Goal: Task Accomplishment & Management: Manage account settings

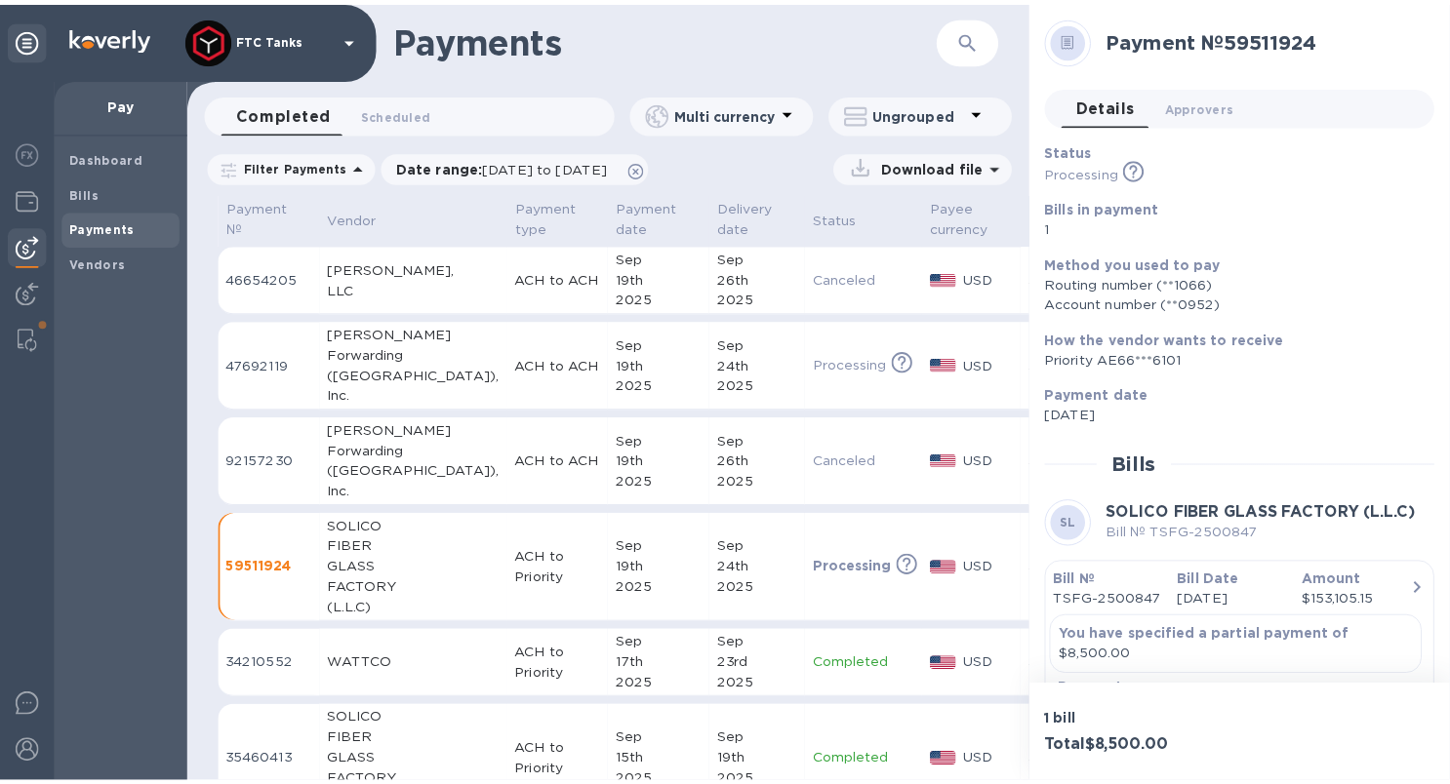
scroll to position [42, 0]
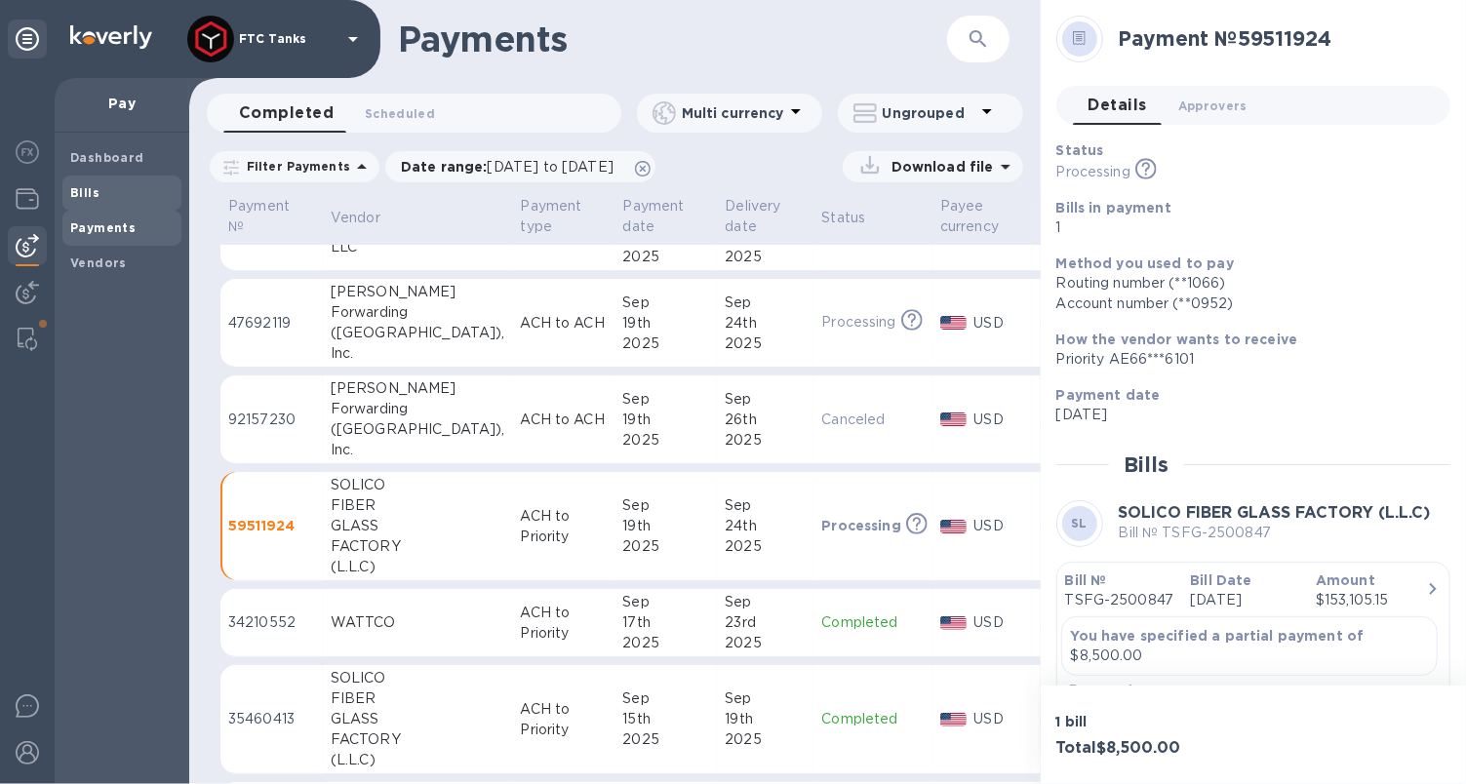
click at [111, 196] on span "Bills" at bounding box center [121, 193] width 103 height 20
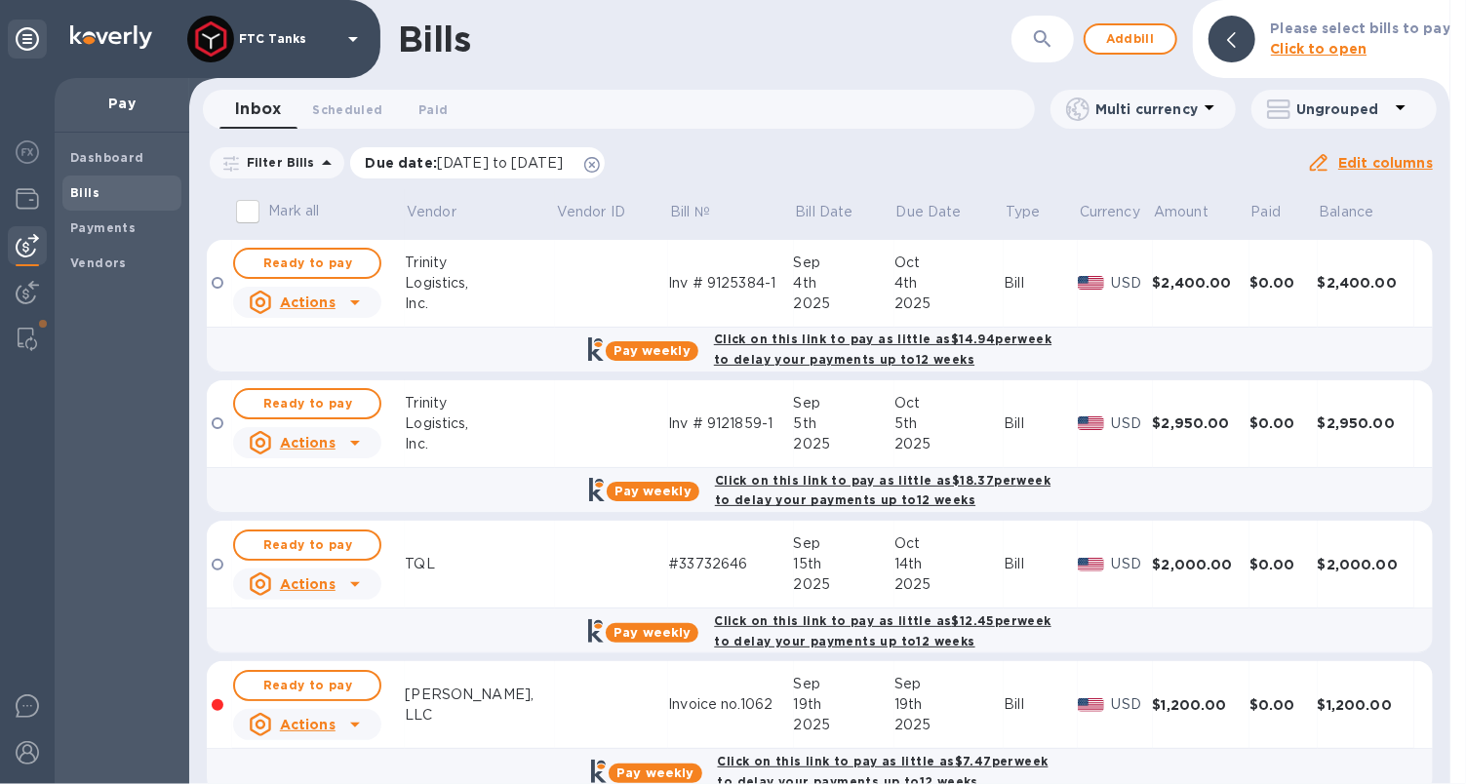
click at [600, 163] on icon at bounding box center [592, 165] width 16 height 16
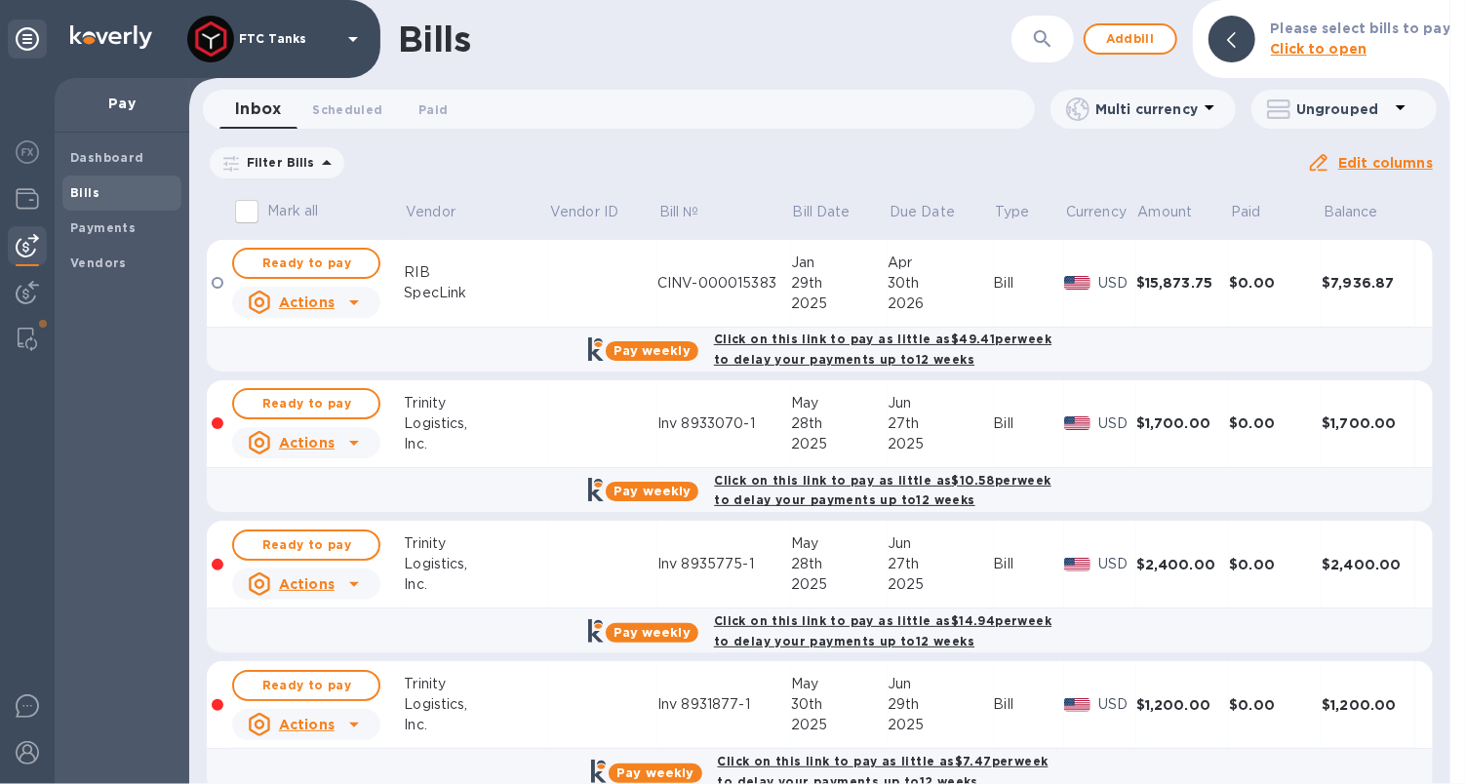
click at [321, 169] on icon at bounding box center [326, 162] width 23 height 23
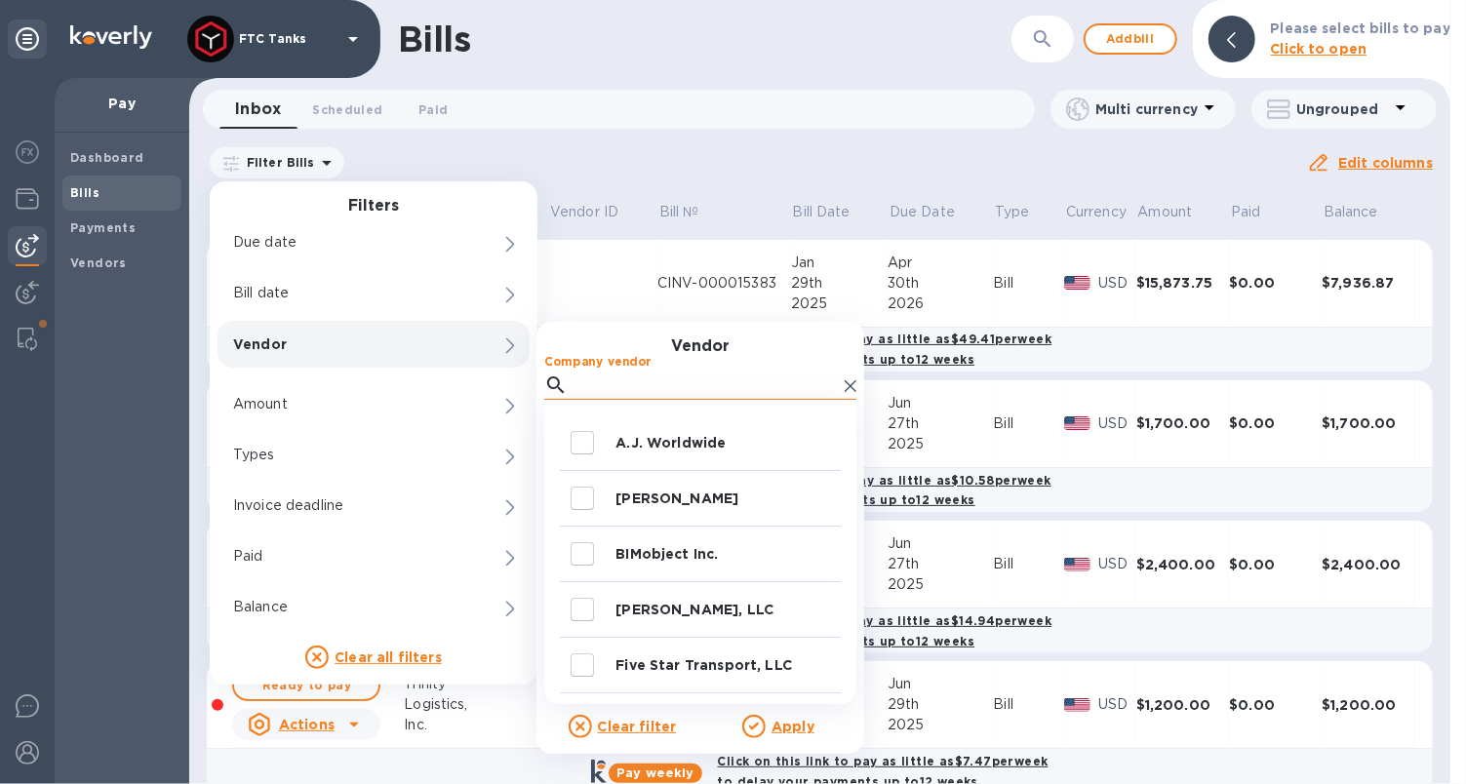
click at [584, 390] on input "Company vendor" at bounding box center [706, 385] width 261 height 29
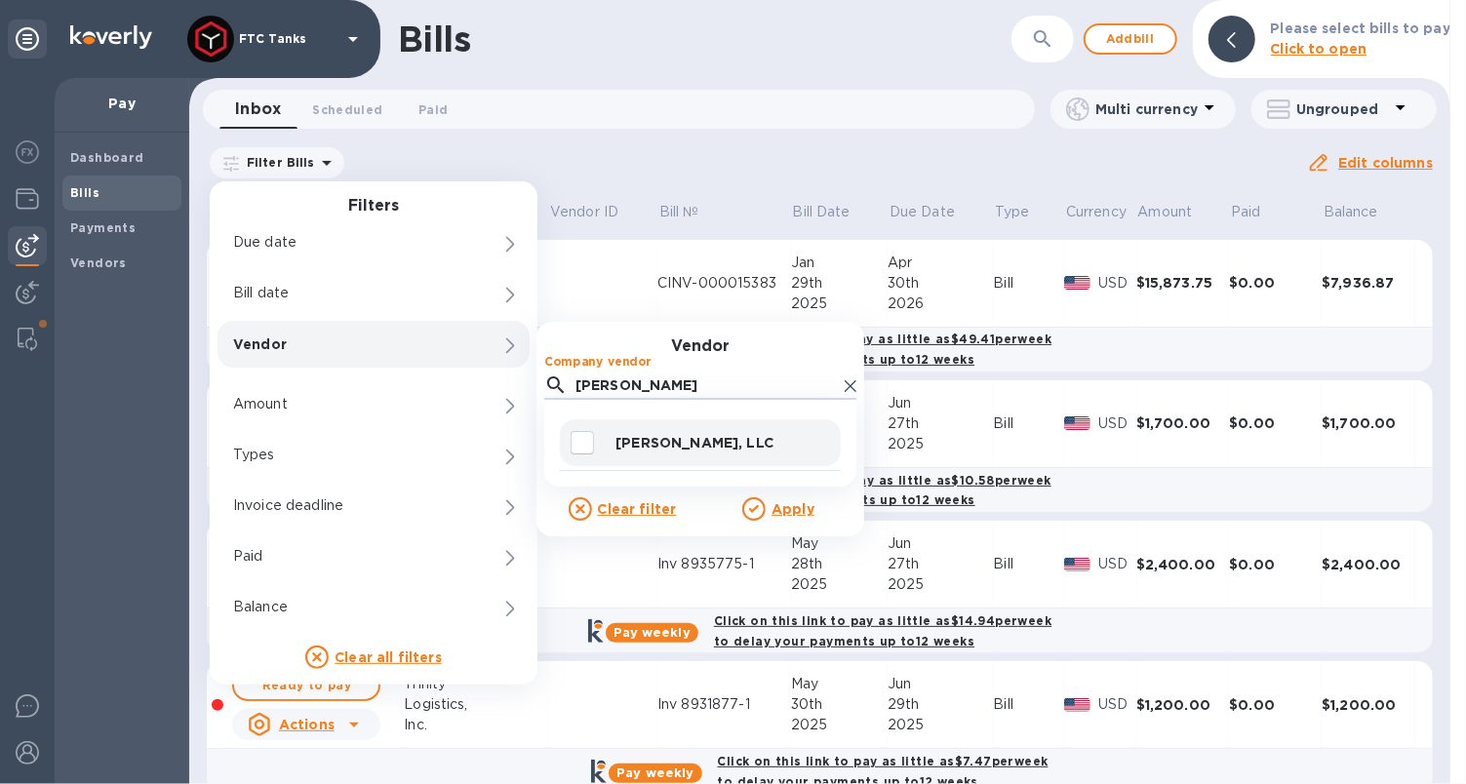
type input "[PERSON_NAME]"
click at [614, 437] on div "[PERSON_NAME], LLC" at bounding box center [700, 442] width 281 height 47
checkbox input "true"
click at [777, 510] on u "Apply" at bounding box center [793, 509] width 43 height 16
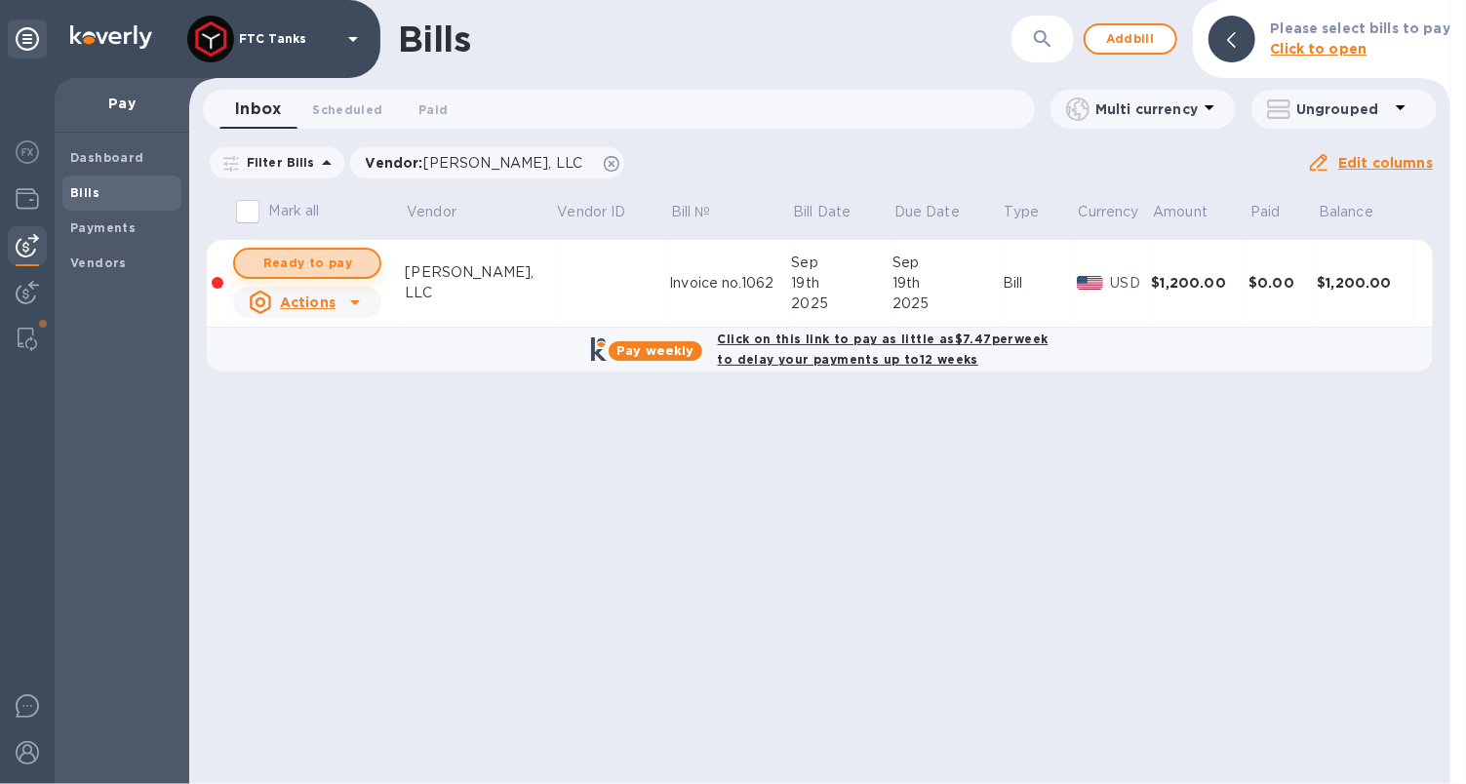
click at [332, 269] on span "Ready to pay" at bounding box center [307, 263] width 113 height 23
checkbox input "true"
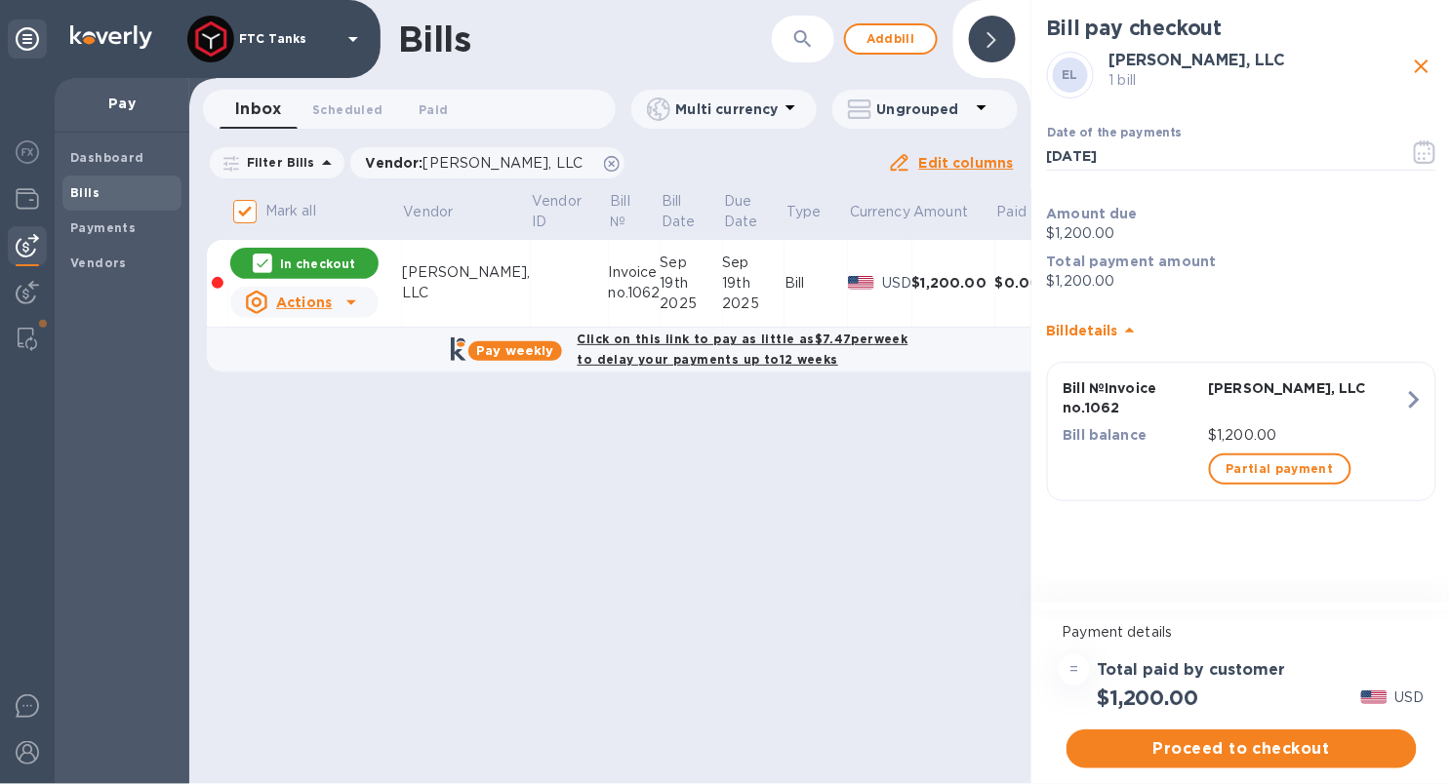
scroll to position [16, 0]
click at [1222, 743] on span "Proceed to checkout" at bounding box center [1241, 748] width 319 height 23
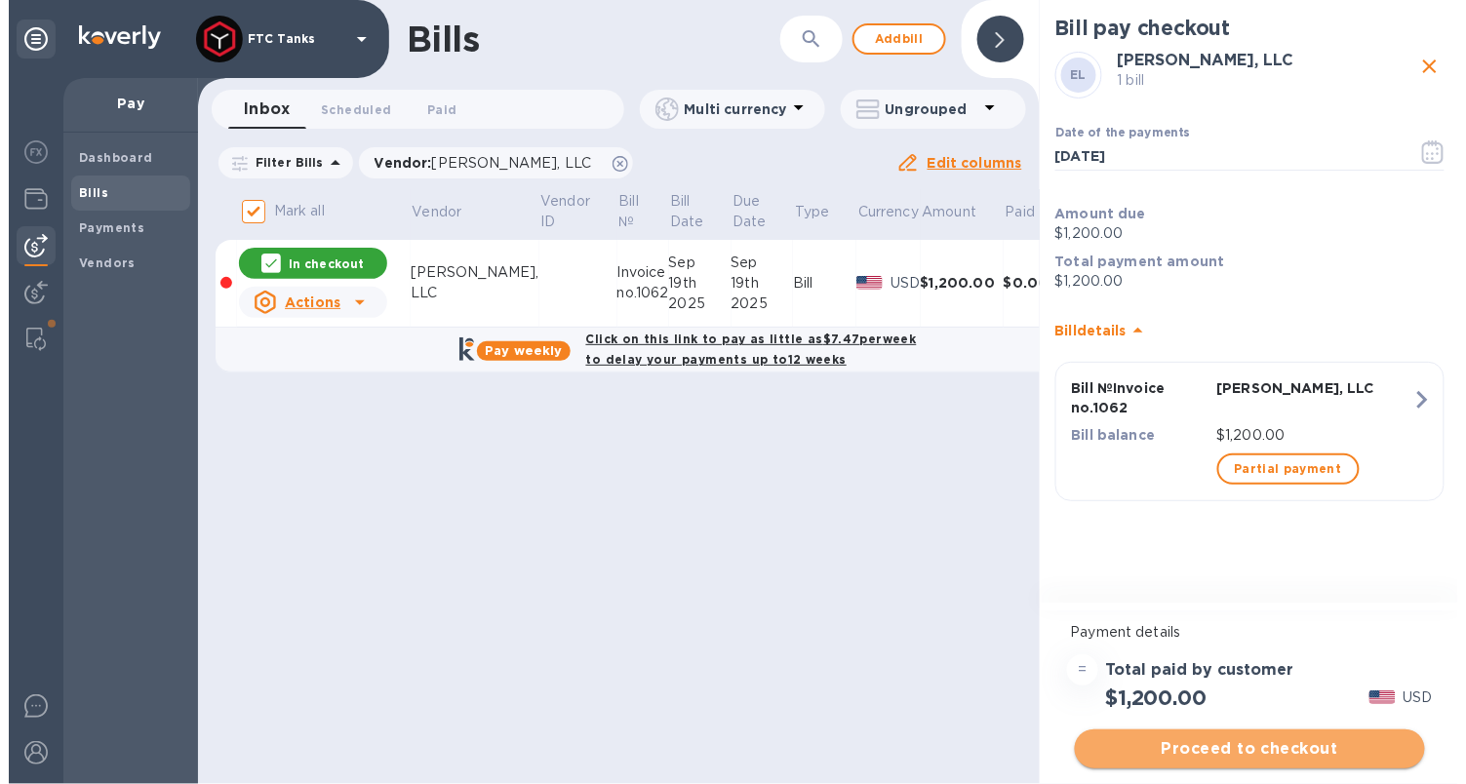
scroll to position [0, 0]
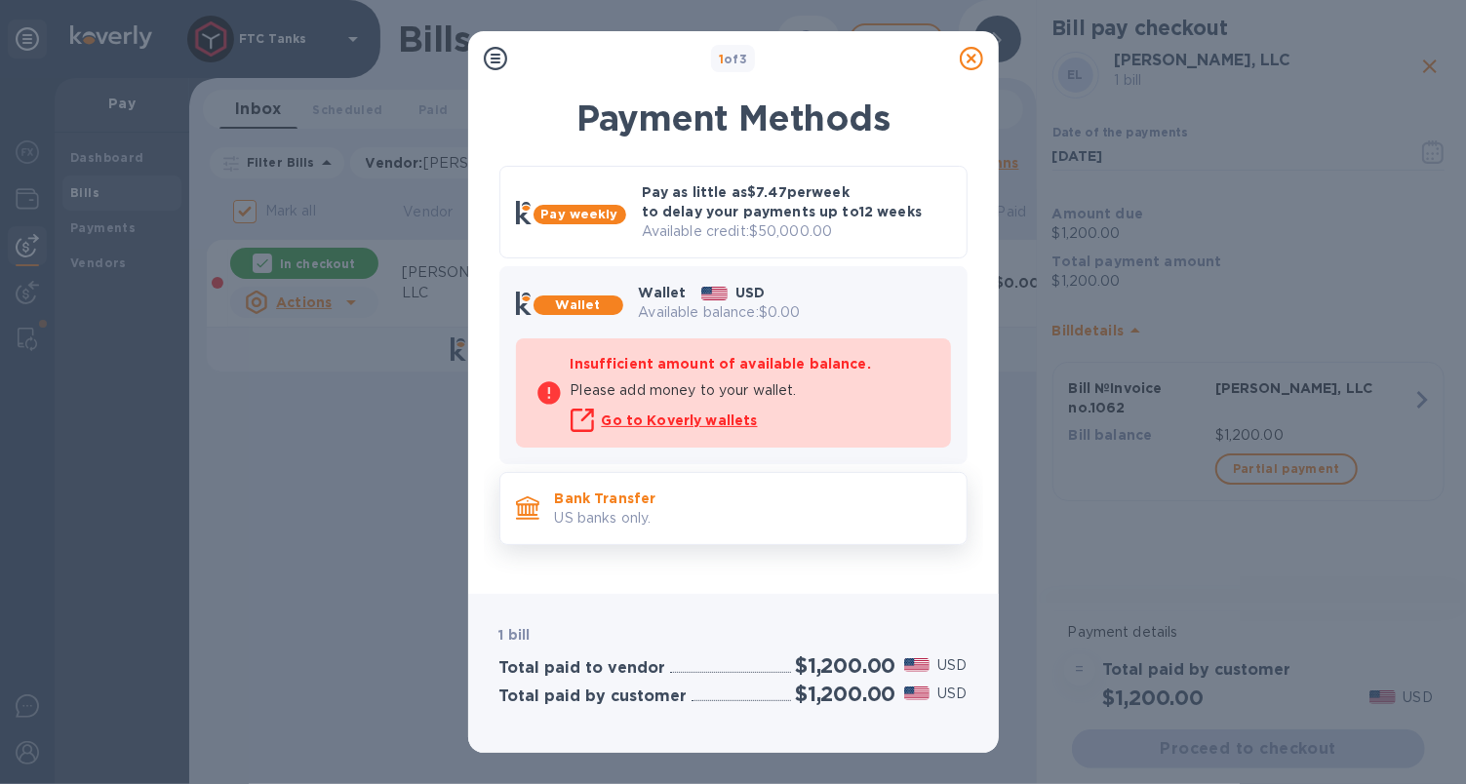
click at [754, 522] on p "US banks only." at bounding box center [753, 518] width 396 height 20
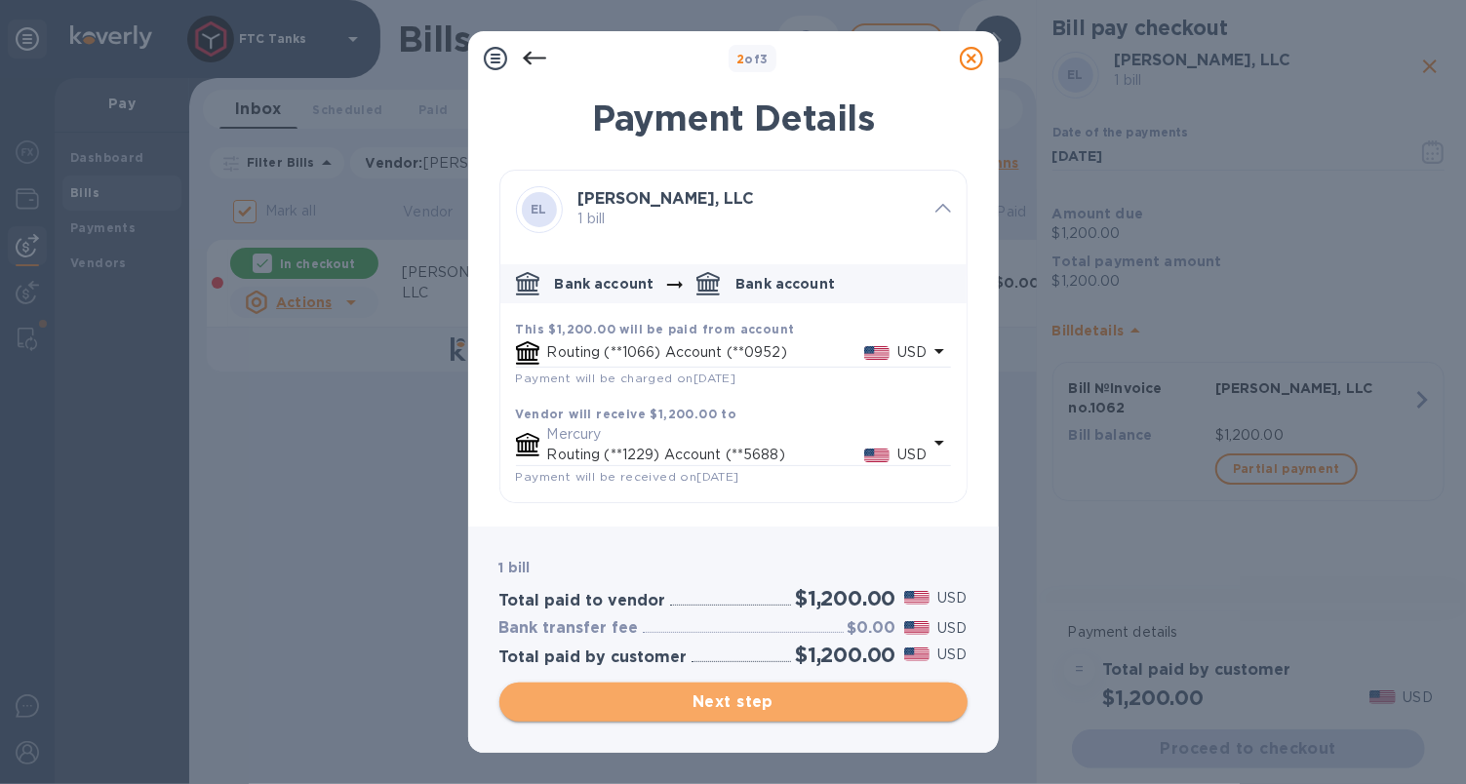
click at [729, 708] on span "Next step" at bounding box center [733, 702] width 437 height 23
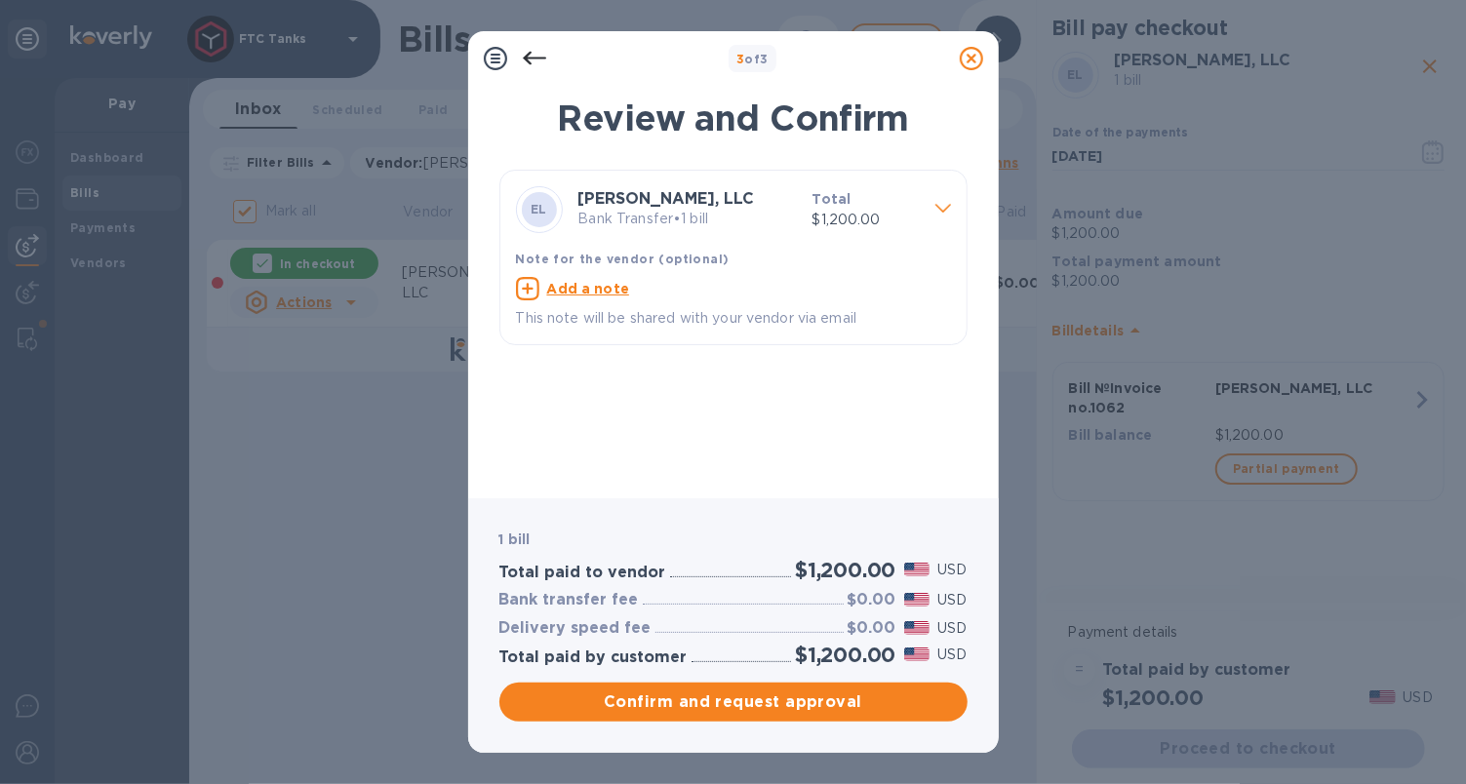
click at [579, 291] on u "Add a note" at bounding box center [588, 289] width 83 height 16
click at [600, 291] on textarea at bounding box center [718, 291] width 404 height 17
type textarea "FTC Tanks LLC"
click at [748, 473] on div "EL [PERSON_NAME], LLC Bank Transfer • 1 bill Total $1,200.00 Note for the vendo…" at bounding box center [733, 326] width 468 height 313
click at [754, 709] on span "Confirm and request approval" at bounding box center [733, 702] width 437 height 23
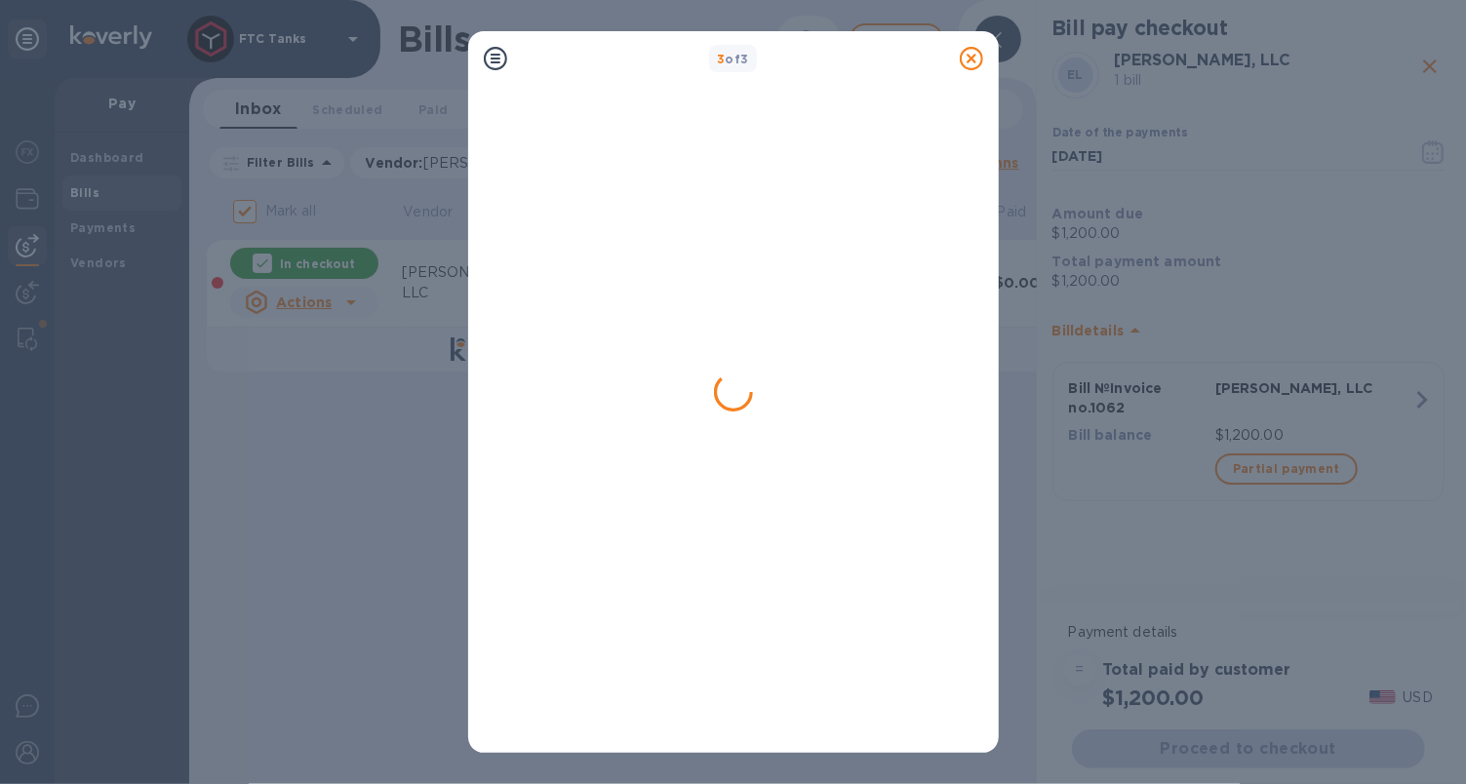
checkbox input "false"
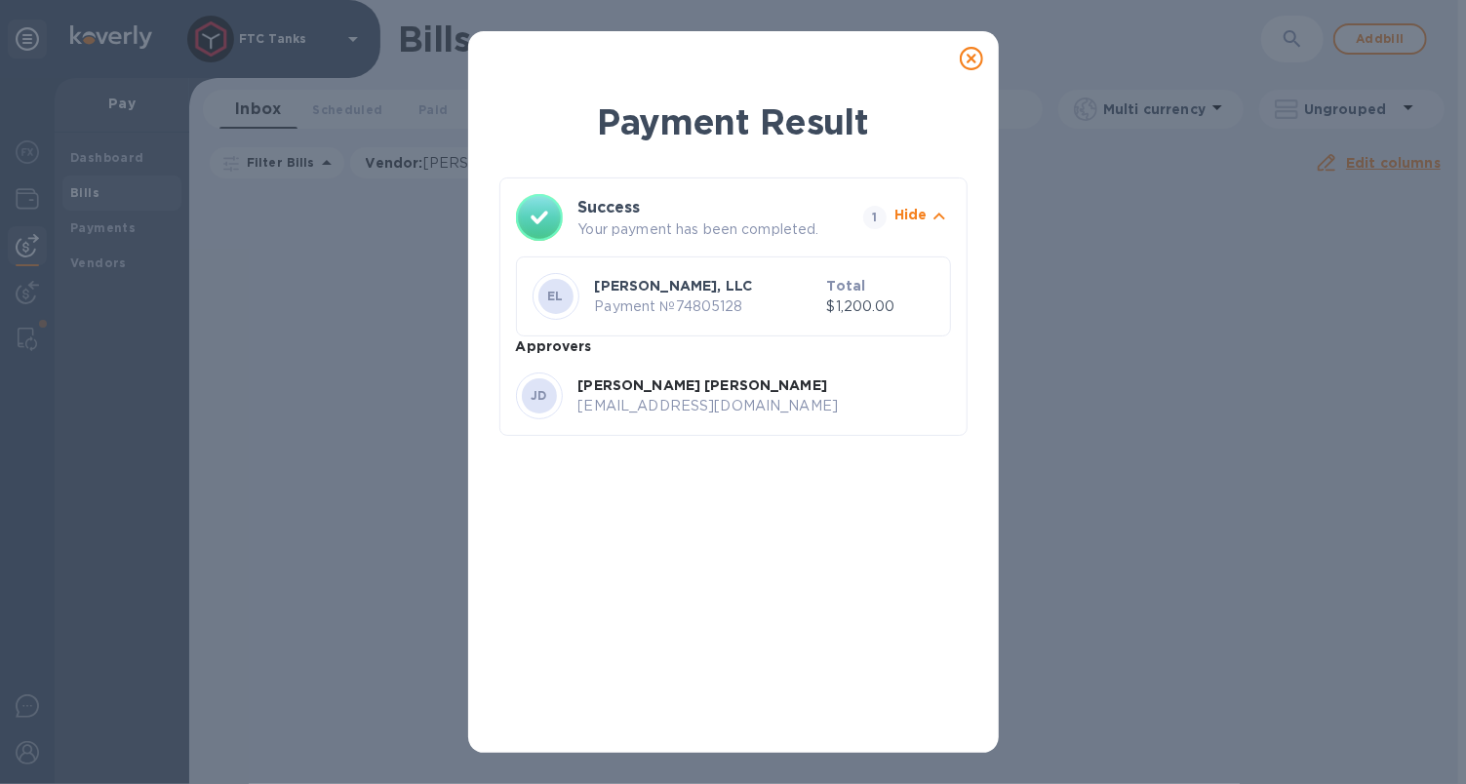
click at [972, 60] on icon at bounding box center [971, 58] width 23 height 23
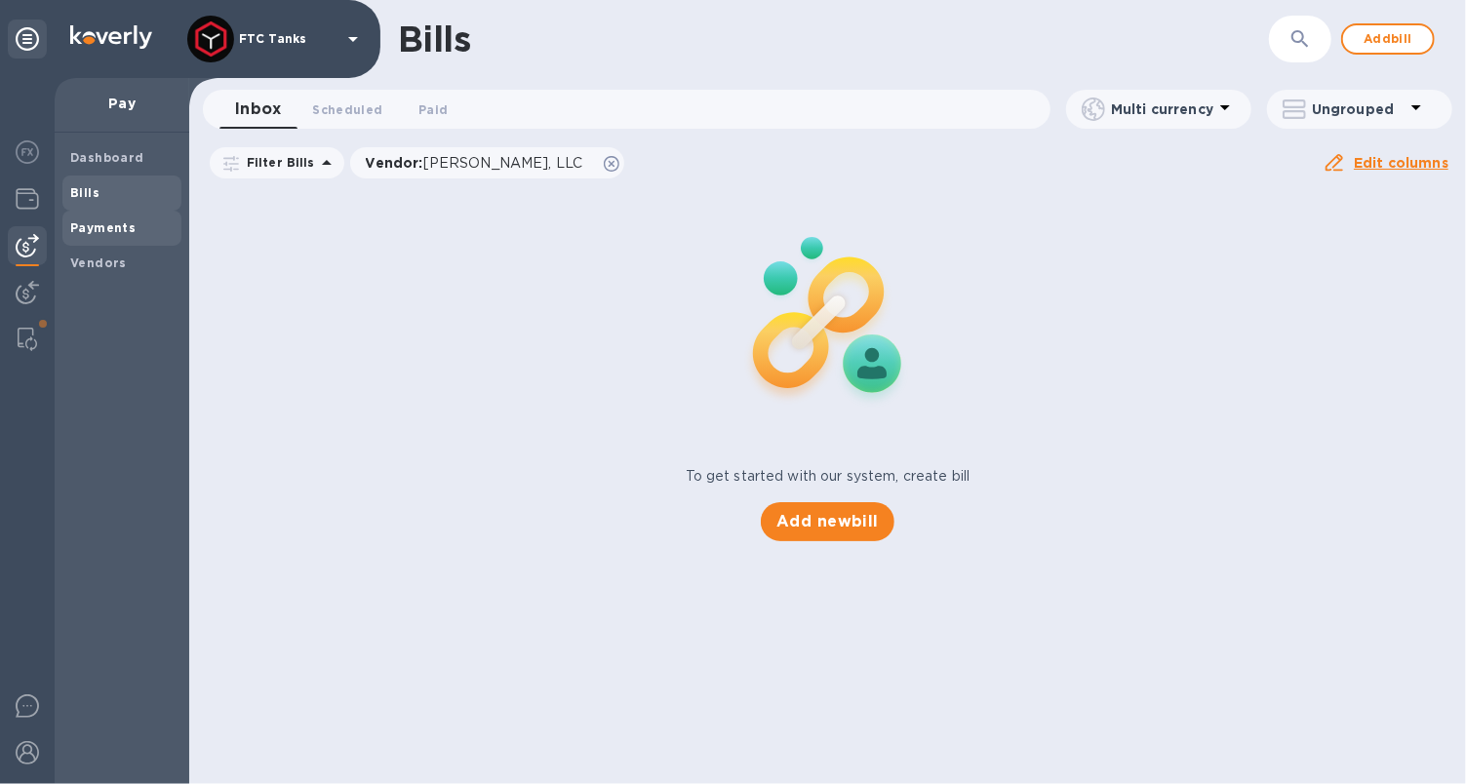
click at [118, 227] on b "Payments" at bounding box center [102, 227] width 65 height 15
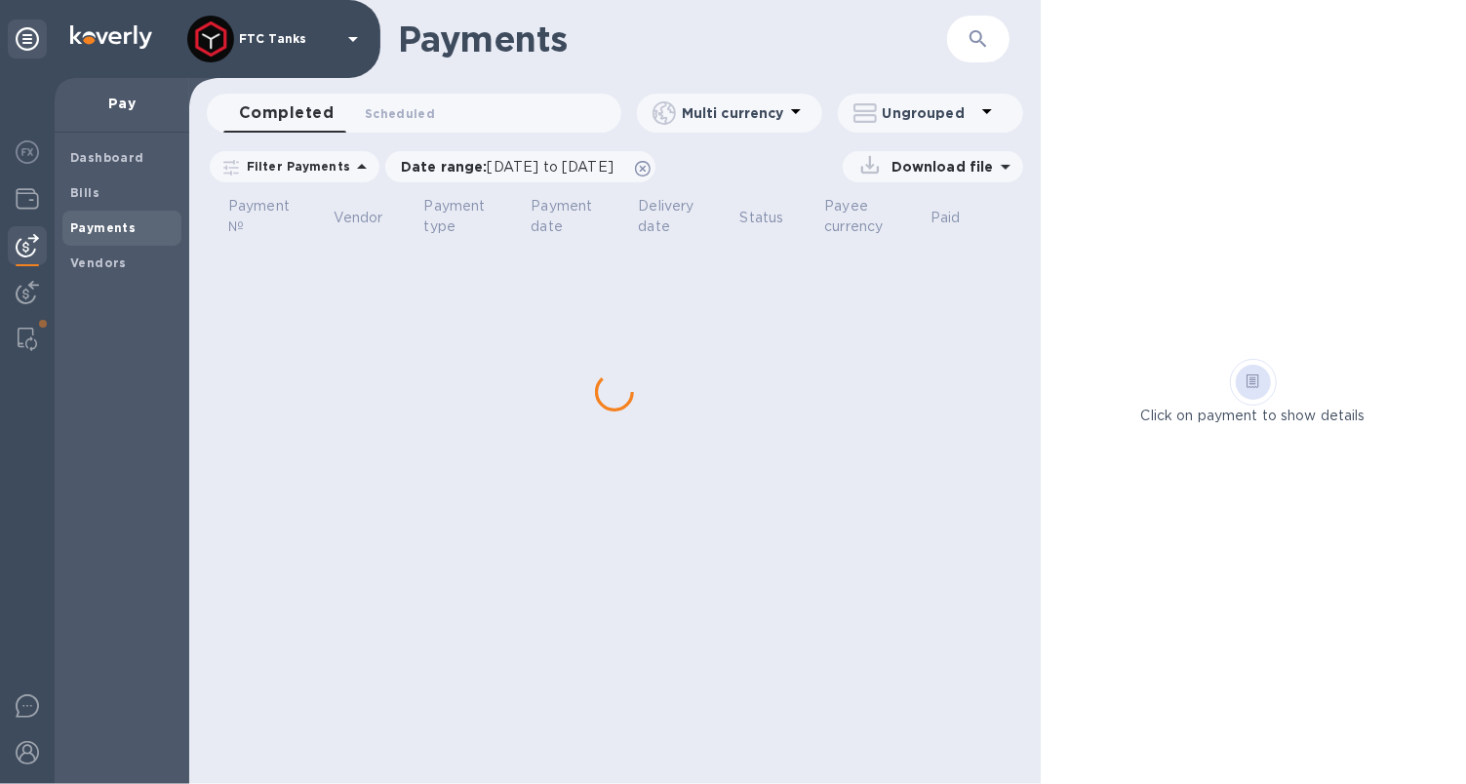
click at [118, 227] on b "Payments" at bounding box center [102, 227] width 65 height 15
